Goal: Communication & Community: Answer question/provide support

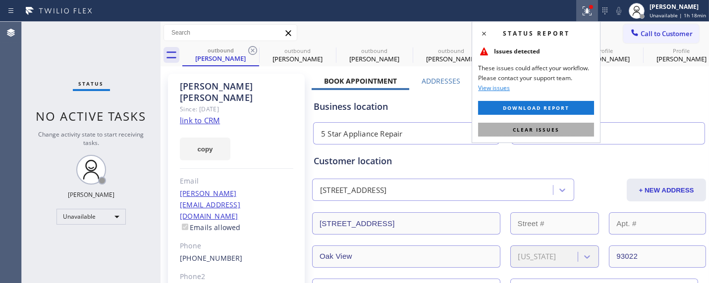
click at [518, 127] on span "Clear issues" at bounding box center [535, 129] width 47 height 7
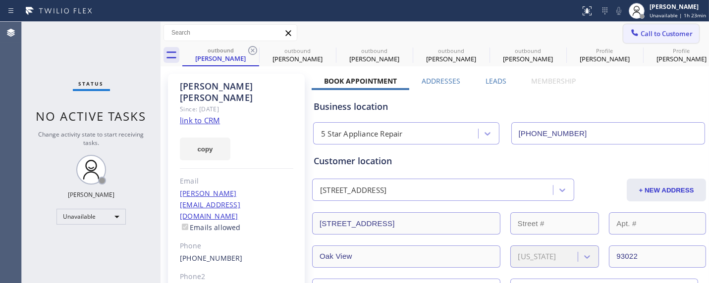
click at [640, 36] on span "Call to Customer" at bounding box center [666, 33] width 52 height 9
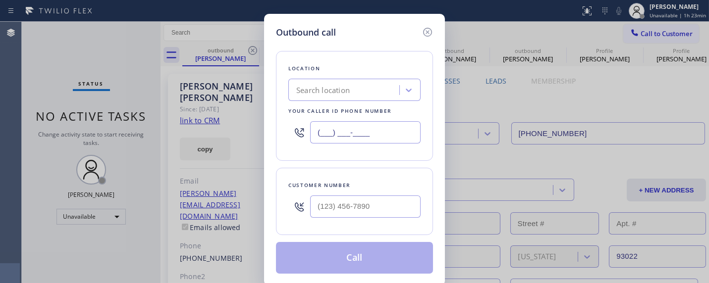
click at [370, 133] on input "(___) ___-____" at bounding box center [365, 132] width 110 height 22
paste input "347) 284-6179"
type input "[PHONE_NUMBER]"
click at [351, 209] on input "(___) ___-____" at bounding box center [365, 207] width 110 height 22
paste input "718) 791-7777"
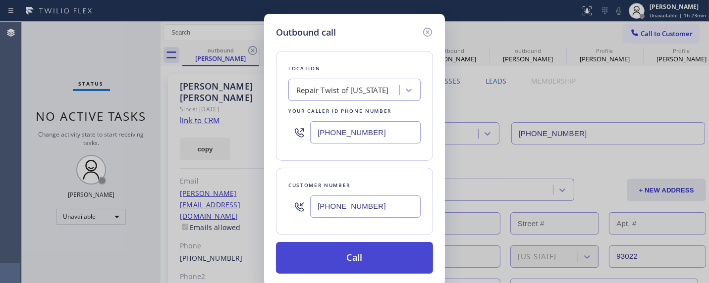
type input "[PHONE_NUMBER]"
click at [360, 258] on button "Call" at bounding box center [354, 258] width 157 height 32
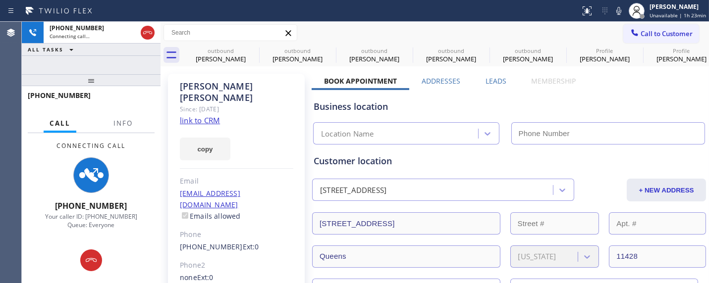
type input "[PHONE_NUMBER]"
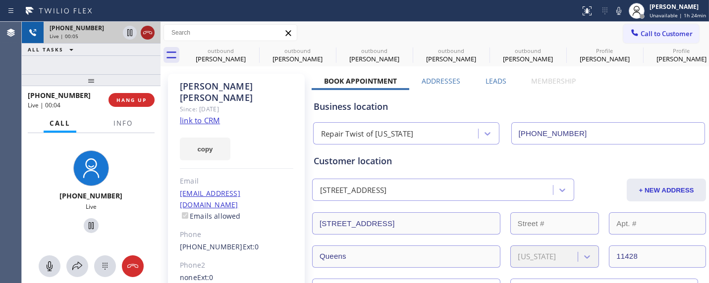
click at [147, 30] on icon at bounding box center [148, 33] width 12 height 12
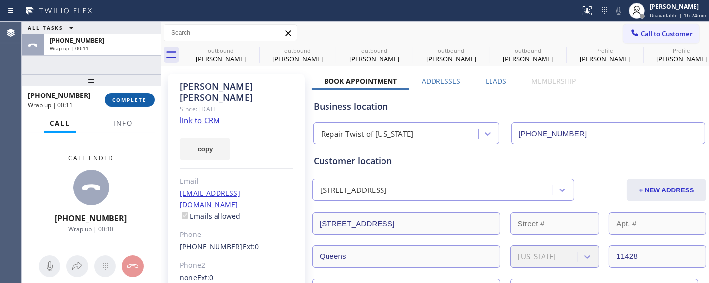
click at [142, 101] on span "COMPLETE" at bounding box center [129, 100] width 34 height 7
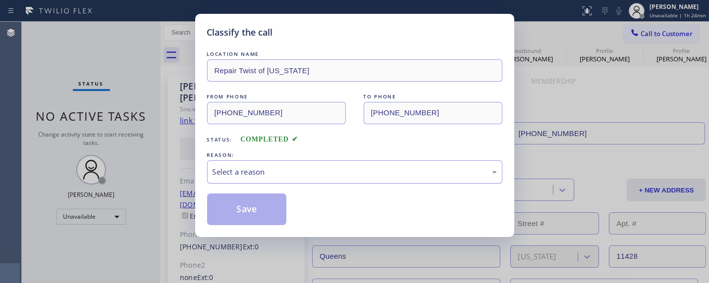
click at [294, 171] on div "Select a reason" at bounding box center [354, 171] width 284 height 11
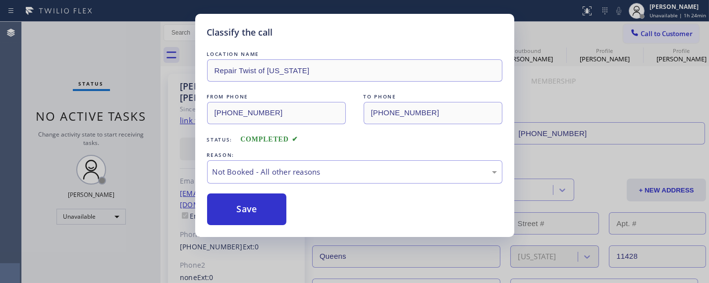
click at [240, 208] on button "Save" at bounding box center [247, 210] width 80 height 32
